Goal: Task Accomplishment & Management: Manage account settings

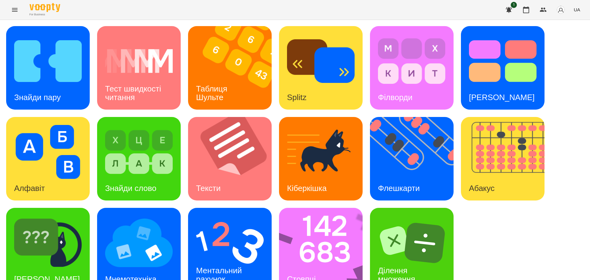
scroll to position [18, 0]
click at [233, 259] on div "Ментальний рахунок" at bounding box center [220, 275] width 64 height 33
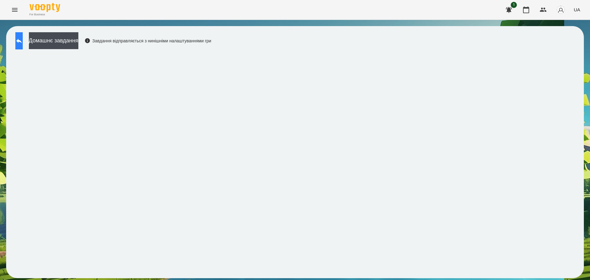
click at [22, 36] on button at bounding box center [18, 40] width 7 height 17
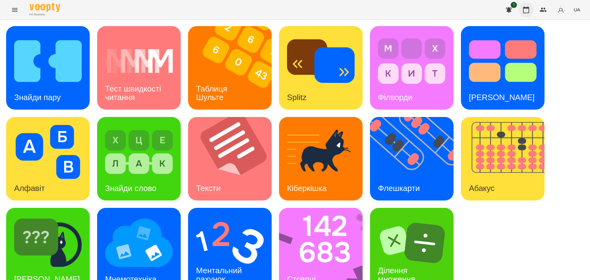
click at [525, 12] on icon "button" at bounding box center [525, 9] width 7 height 7
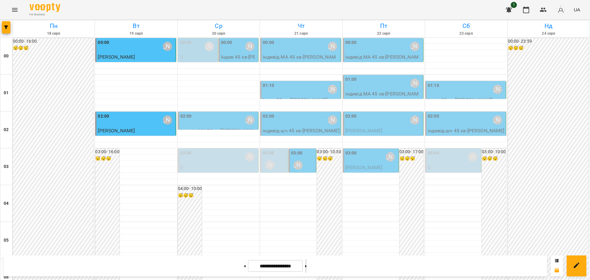
click at [307, 266] on button at bounding box center [306, 266] width 2 height 14
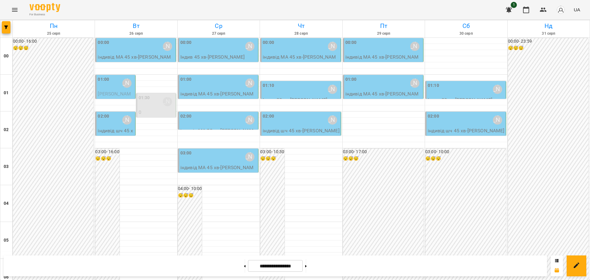
scroll to position [670, 0]
click at [244, 265] on button at bounding box center [245, 266] width 2 height 14
type input "**********"
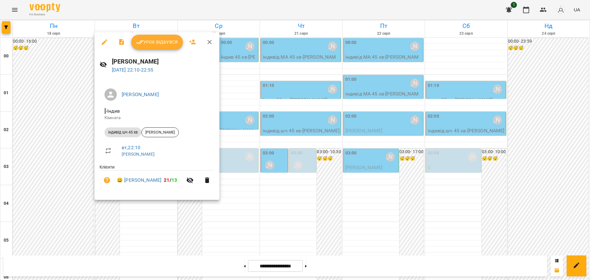
click at [164, 42] on span "Урок відбувся" at bounding box center [157, 41] width 42 height 7
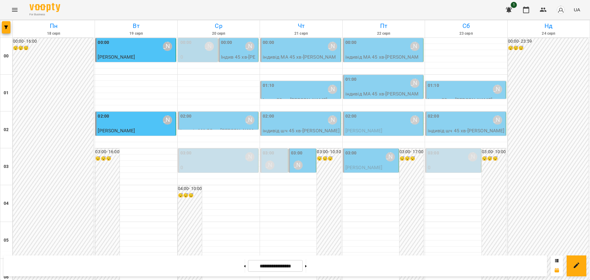
scroll to position [670, 0]
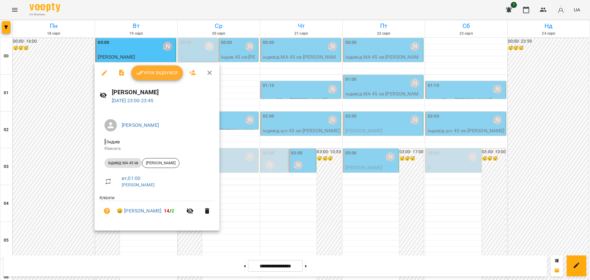
click at [153, 69] on span "Урок відбувся" at bounding box center [157, 72] width 42 height 7
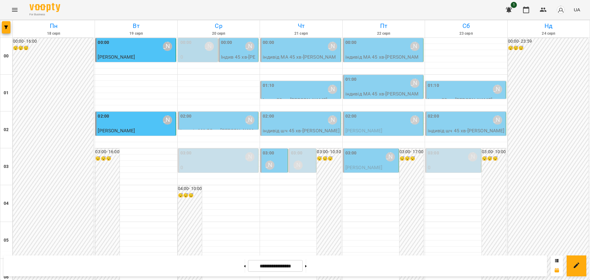
scroll to position [576, 0]
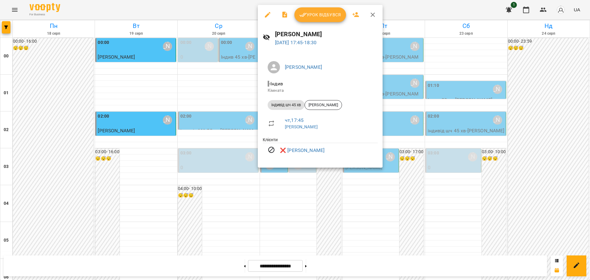
click at [373, 14] on icon "button" at bounding box center [372, 15] width 4 height 4
